Goal: Task Accomplishment & Management: Manage account settings

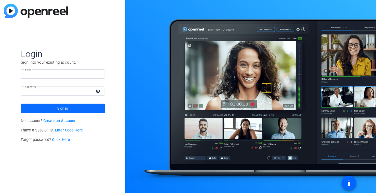
type input "[PERSON_NAME][EMAIL_ADDRESS][PERSON_NAME][DOMAIN_NAME]"
click at [71, 106] on span at bounding box center [63, 108] width 84 height 13
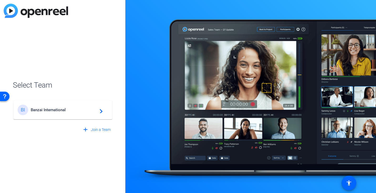
click at [51, 111] on span "Banzai International" at bounding box center [64, 109] width 66 height 5
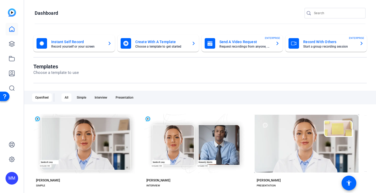
click at [56, 45] on mat-card-subtitle "Record yourself or your screen" at bounding box center [77, 46] width 52 height 3
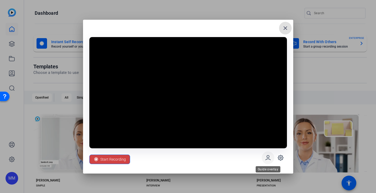
click at [266, 158] on icon at bounding box center [267, 157] width 5 height 4
click at [285, 25] on mat-icon "close" at bounding box center [285, 28] width 6 height 6
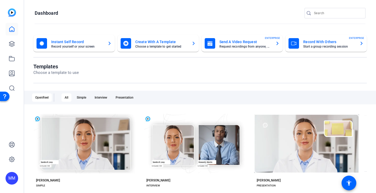
click at [77, 42] on mat-card-title "Instant Self Record" at bounding box center [77, 42] width 52 height 6
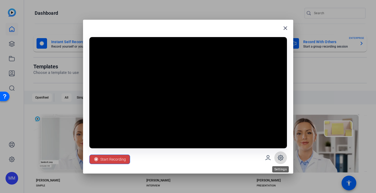
click at [278, 157] on icon at bounding box center [280, 157] width 5 height 5
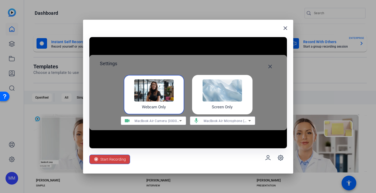
click at [216, 103] on div "Screen Only" at bounding box center [222, 94] width 60 height 39
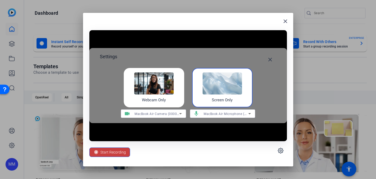
click at [115, 152] on span "Start Recording" at bounding box center [112, 152] width 25 height 10
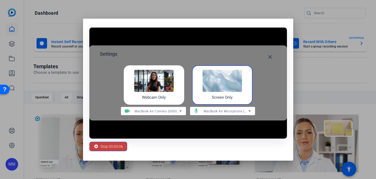
click at [109, 147] on span "Stop 00:00:06" at bounding box center [111, 146] width 23 height 10
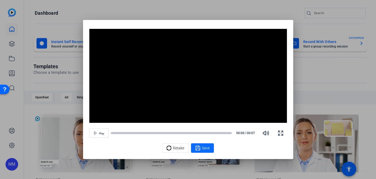
click at [204, 148] on span "Save" at bounding box center [206, 148] width 8 height 6
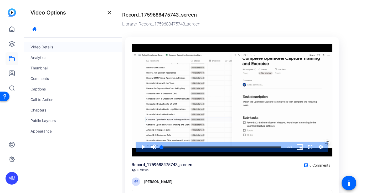
click at [44, 48] on div "Video Details" at bounding box center [73, 47] width 98 height 10
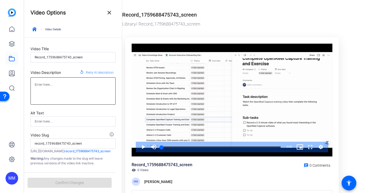
scroll to position [6, 0]
click at [108, 16] on span at bounding box center [109, 12] width 13 height 13
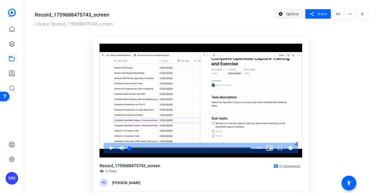
click at [290, 16] on span "Options" at bounding box center [292, 14] width 13 height 10
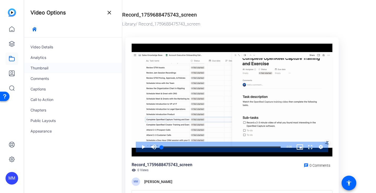
click at [45, 69] on div "Thumbnail" at bounding box center [73, 68] width 98 height 10
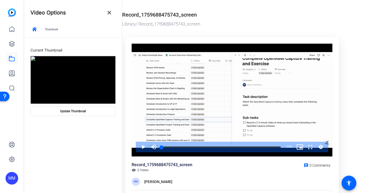
click at [80, 88] on img at bounding box center [72, 80] width 85 height 48
click at [36, 30] on icon "button" at bounding box center [34, 29] width 4 height 4
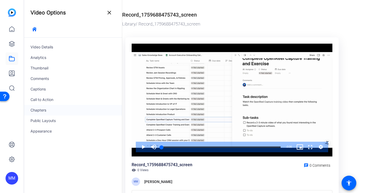
click at [45, 110] on div "Chapters" at bounding box center [73, 110] width 98 height 10
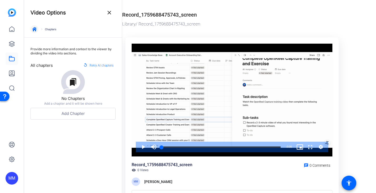
click at [34, 29] on icon "button" at bounding box center [34, 29] width 4 height 4
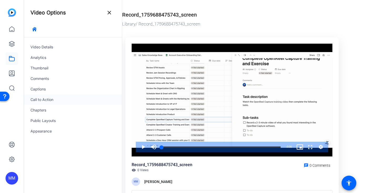
click at [40, 99] on div "Call to Action" at bounding box center [73, 99] width 98 height 10
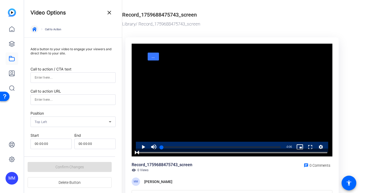
click at [33, 30] on icon "button" at bounding box center [34, 29] width 4 height 4
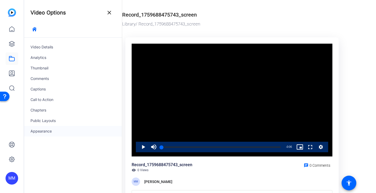
click at [43, 131] on div "Appearance" at bounding box center [73, 131] width 98 height 10
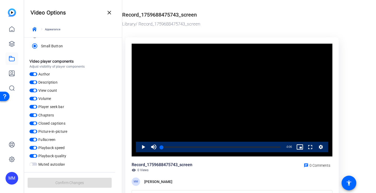
scroll to position [0, 0]
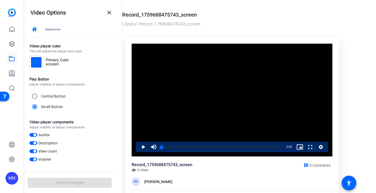
click at [33, 26] on span "button" at bounding box center [34, 29] width 13 height 13
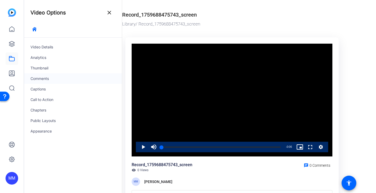
click at [40, 78] on div "Comments" at bounding box center [73, 78] width 98 height 10
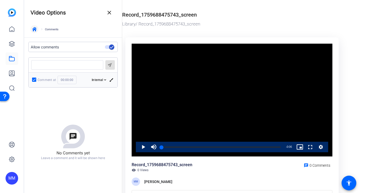
click at [35, 27] on icon "button" at bounding box center [34, 29] width 4 height 4
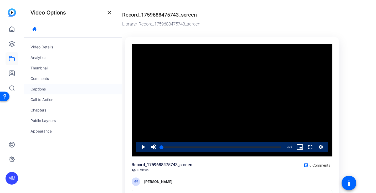
click at [40, 89] on div "Captions" at bounding box center [73, 89] width 98 height 10
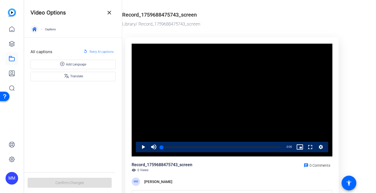
click at [33, 29] on icon "button" at bounding box center [34, 29] width 4 height 4
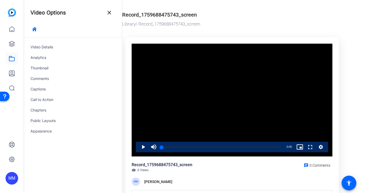
scroll to position [31, 0]
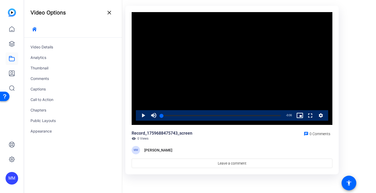
click at [318, 116] on icon "Video Player" at bounding box center [320, 115] width 5 height 6
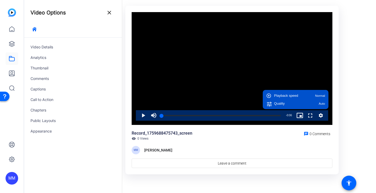
click at [358, 86] on or-hosting-video-details "Record_1759688475743_screen Library / Record_1759688475743_screen Video Player …" at bounding box center [247, 76] width 251 height 214
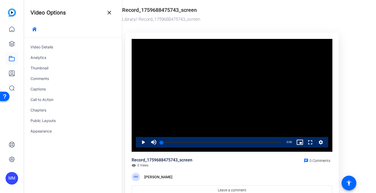
scroll to position [0, 0]
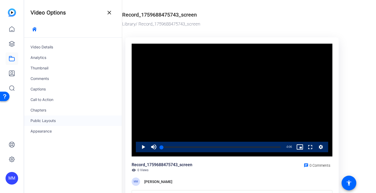
click at [48, 120] on div "Public Layouts" at bounding box center [73, 120] width 98 height 10
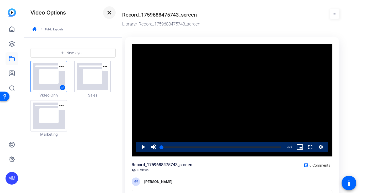
click at [108, 10] on mat-icon "close" at bounding box center [109, 12] width 6 height 6
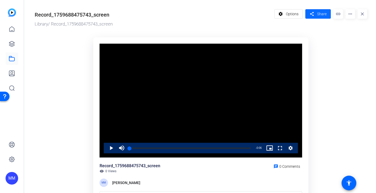
click at [319, 13] on span "Share" at bounding box center [321, 14] width 9 height 6
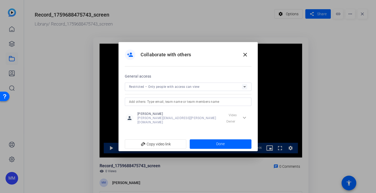
click at [161, 91] on div "Restricted – Only people with access can view" at bounding box center [188, 86] width 118 height 8
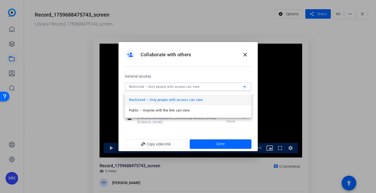
click at [173, 75] on div at bounding box center [188, 96] width 376 height 193
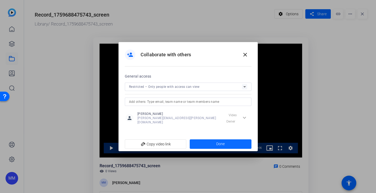
click at [221, 146] on span at bounding box center [221, 144] width 62 height 13
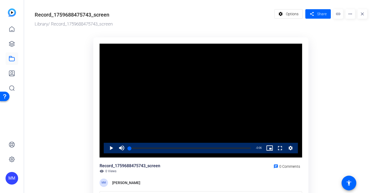
click at [353, 13] on mat-icon "more_horiz" at bounding box center [349, 13] width 9 height 9
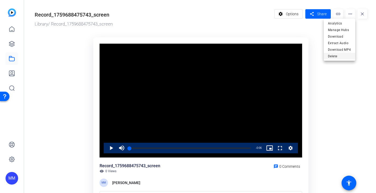
click at [332, 57] on span "Delete" at bounding box center [339, 56] width 23 height 6
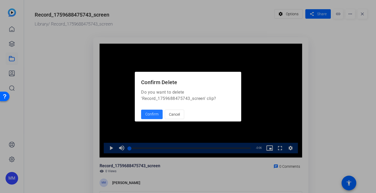
click at [152, 113] on span "Confirm" at bounding box center [151, 114] width 13 height 6
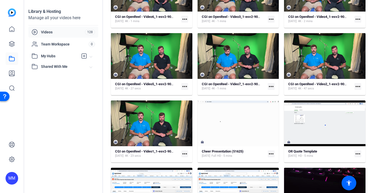
scroll to position [53, 0]
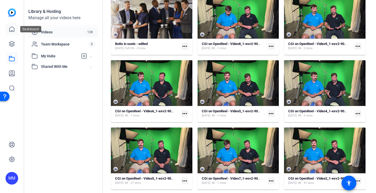
click at [9, 27] on icon at bounding box center [12, 29] width 6 height 6
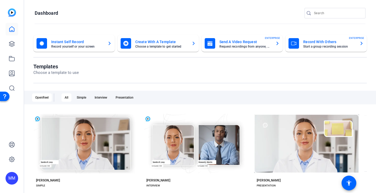
click at [308, 39] on mat-card-title "Record With Others" at bounding box center [329, 42] width 52 height 6
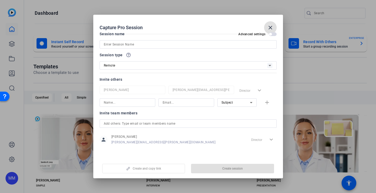
scroll to position [0, 0]
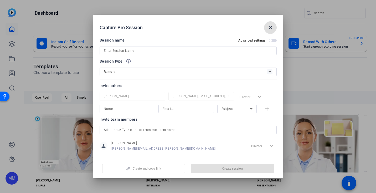
click at [137, 74] on div "Remote" at bounding box center [185, 71] width 163 height 7
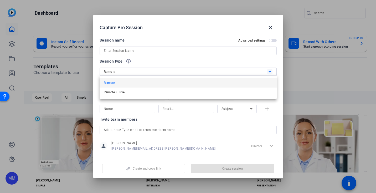
click at [145, 61] on div at bounding box center [188, 96] width 376 height 193
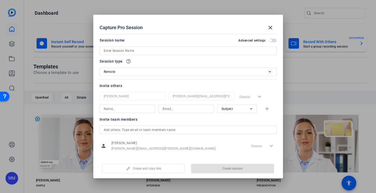
click at [130, 51] on input at bounding box center [188, 51] width 169 height 6
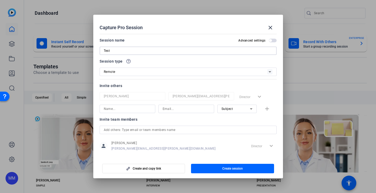
type input "Test"
click at [118, 107] on input at bounding box center [127, 109] width 47 height 6
type input "Matt"
type input "matt.mccurdy@openreel.com"
click at [238, 104] on div "Matt McCurdy matthew.mccurdy@banzai.io Director expand_more Matt matt.mccurdy@o…" at bounding box center [187, 102] width 177 height 21
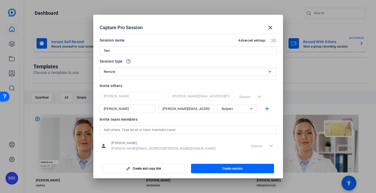
click at [237, 108] on div "Subject" at bounding box center [235, 108] width 28 height 7
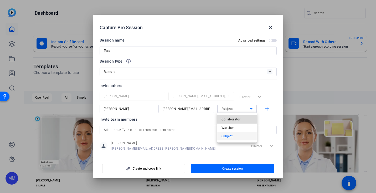
click at [235, 118] on span "Collaborator" at bounding box center [230, 119] width 19 height 6
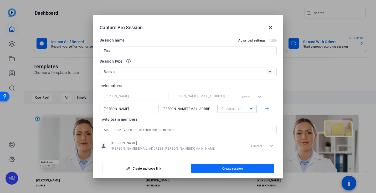
click at [226, 169] on span "Create session" at bounding box center [232, 168] width 20 height 4
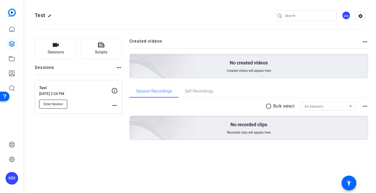
click at [54, 104] on span "Enter Session" at bounding box center [53, 104] width 19 height 4
click at [114, 104] on mat-icon "more_horiz" at bounding box center [114, 105] width 6 height 6
click at [120, 120] on span "Archive Session" at bounding box center [127, 119] width 24 height 6
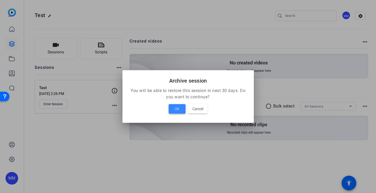
click at [174, 107] on span at bounding box center [177, 108] width 17 height 13
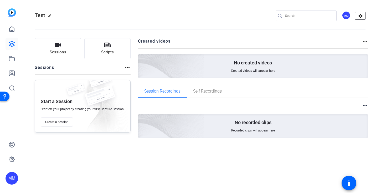
click at [362, 15] on mat-icon "settings" at bounding box center [360, 16] width 10 height 8
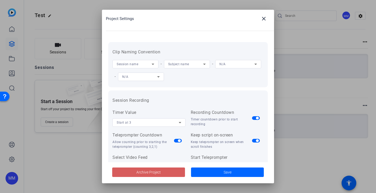
click at [146, 173] on span "Archive Project" at bounding box center [148, 172] width 24 height 6
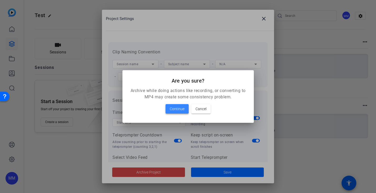
click at [172, 107] on span "Continue" at bounding box center [177, 109] width 15 height 6
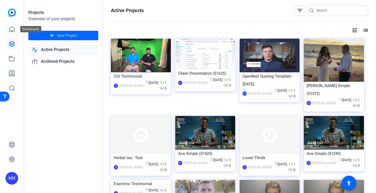
click at [12, 29] on icon at bounding box center [12, 29] width 6 height 6
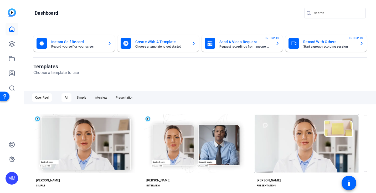
click at [315, 42] on mat-card-title "Record With Others" at bounding box center [329, 42] width 52 height 6
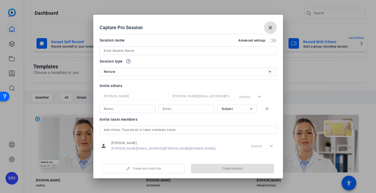
click at [272, 39] on span "button" at bounding box center [273, 41] width 8 height 4
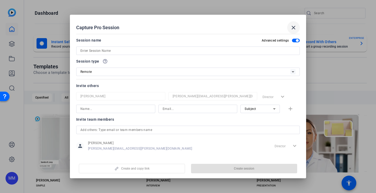
click at [292, 27] on mat-icon "close" at bounding box center [293, 27] width 6 height 6
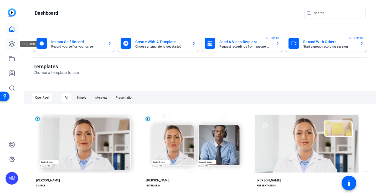
click at [12, 44] on icon at bounding box center [11, 43] width 5 height 5
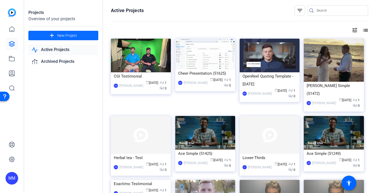
click at [65, 35] on span "New Project" at bounding box center [67, 36] width 20 height 6
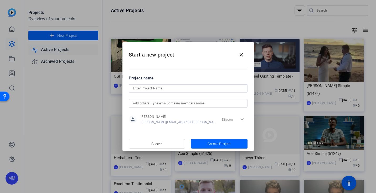
click at [146, 90] on input at bounding box center [188, 88] width 110 height 6
type input "McCurdy Test"
click at [215, 142] on span "Create Project" at bounding box center [218, 144] width 23 height 6
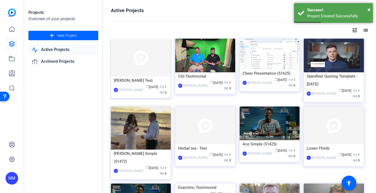
click at [135, 65] on img at bounding box center [141, 58] width 60 height 38
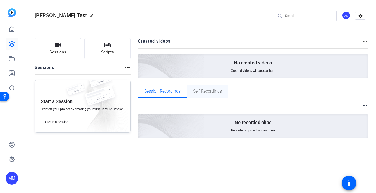
click at [203, 88] on span "Self Recordings" at bounding box center [207, 91] width 29 height 13
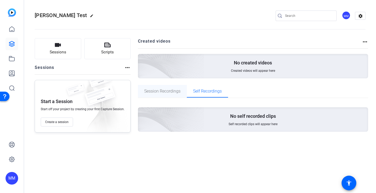
click at [160, 90] on span "Session Recordings" at bounding box center [162, 91] width 36 height 4
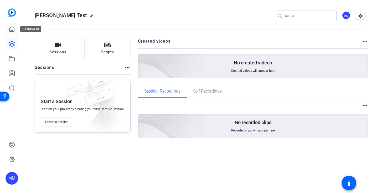
click at [10, 32] on icon at bounding box center [12, 29] width 6 height 6
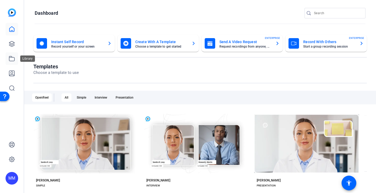
click at [9, 60] on icon at bounding box center [11, 58] width 5 height 5
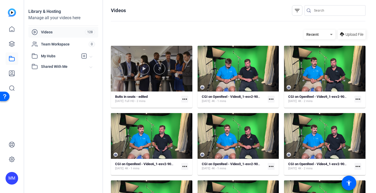
click at [157, 85] on div at bounding box center [151, 69] width 81 height 46
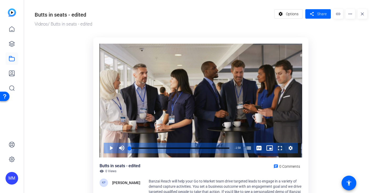
click at [348, 15] on mat-icon "more_horiz" at bounding box center [349, 13] width 9 height 9
click at [344, 121] on div at bounding box center [188, 96] width 376 height 193
click at [288, 17] on span "Options" at bounding box center [292, 14] width 13 height 10
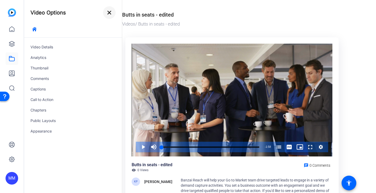
click at [111, 12] on mat-icon "close" at bounding box center [109, 12] width 6 height 6
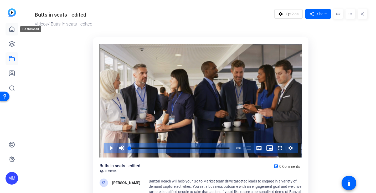
click at [12, 30] on icon at bounding box center [11, 29] width 5 height 5
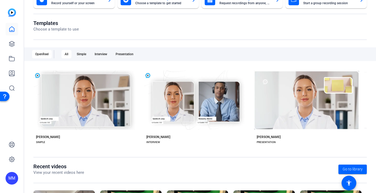
scroll to position [46, 0]
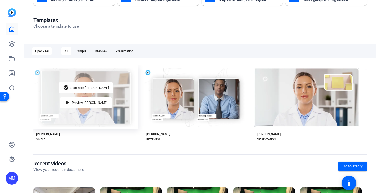
click at [58, 98] on div "check_circle Start with Matti play_arrow Preview Matti" at bounding box center [85, 97] width 105 height 64
click at [83, 87] on span "Start with [PERSON_NAME]" at bounding box center [89, 87] width 38 height 3
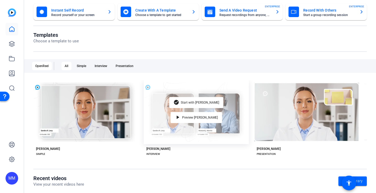
scroll to position [31, 0]
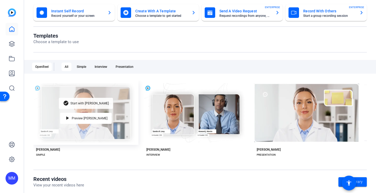
click at [90, 103] on span "Start with [PERSON_NAME]" at bounding box center [89, 103] width 38 height 3
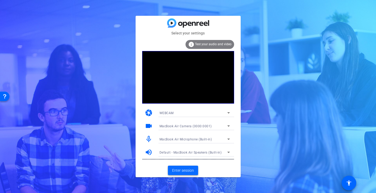
click at [188, 169] on span "Enter session" at bounding box center [183, 170] width 22 height 6
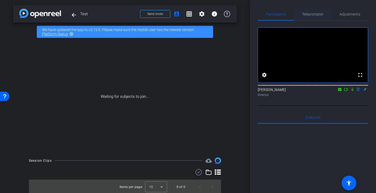
click at [316, 12] on span "Teleprompter" at bounding box center [313, 14] width 22 height 4
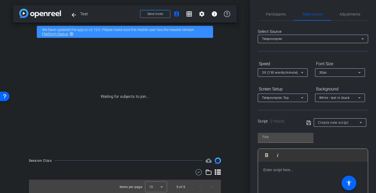
click at [71, 34] on mat-icon "highlight_off" at bounding box center [71, 34] width 4 height 4
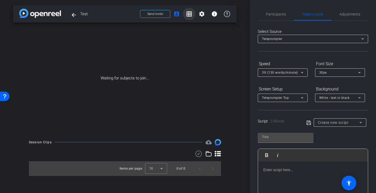
click at [188, 15] on mat-icon "grid_on" at bounding box center [189, 14] width 6 height 6
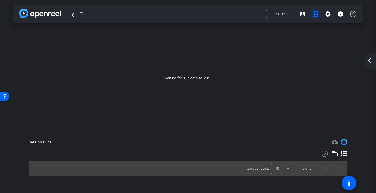
click at [315, 15] on mat-icon "grid_on" at bounding box center [315, 14] width 6 height 6
click at [46, 17] on img at bounding box center [40, 13] width 42 height 9
click at [71, 12] on mat-icon "arrow_back" at bounding box center [74, 15] width 6 height 6
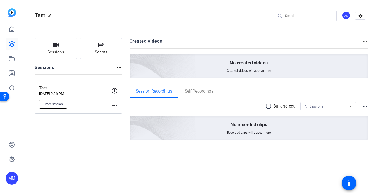
click at [54, 103] on span "Enter Session" at bounding box center [53, 104] width 19 height 4
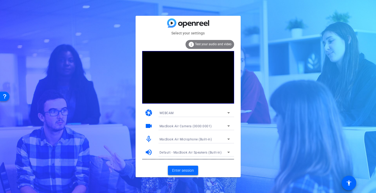
click at [177, 168] on span "Enter session" at bounding box center [183, 170] width 22 height 6
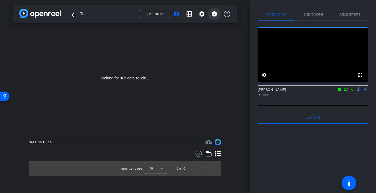
click at [215, 14] on mat-icon "info" at bounding box center [214, 14] width 6 height 6
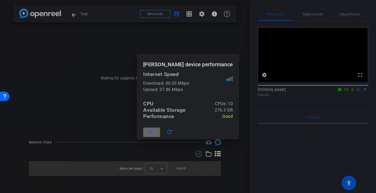
click at [152, 131] on mat-icon "close" at bounding box center [150, 132] width 7 height 7
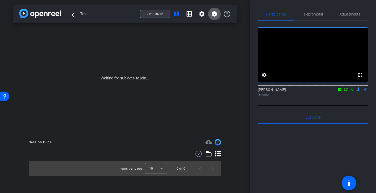
click at [155, 15] on span "Send invite" at bounding box center [154, 14] width 15 height 4
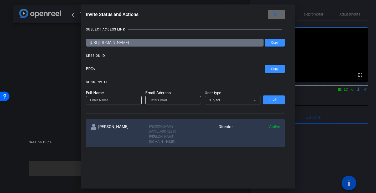
click at [274, 15] on mat-icon "close" at bounding box center [275, 14] width 7 height 7
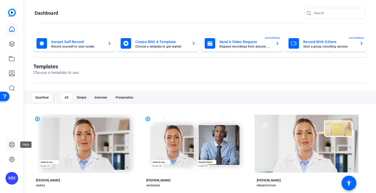
click at [11, 145] on icon at bounding box center [11, 144] width 5 height 5
